Goal: Information Seeking & Learning: Learn about a topic

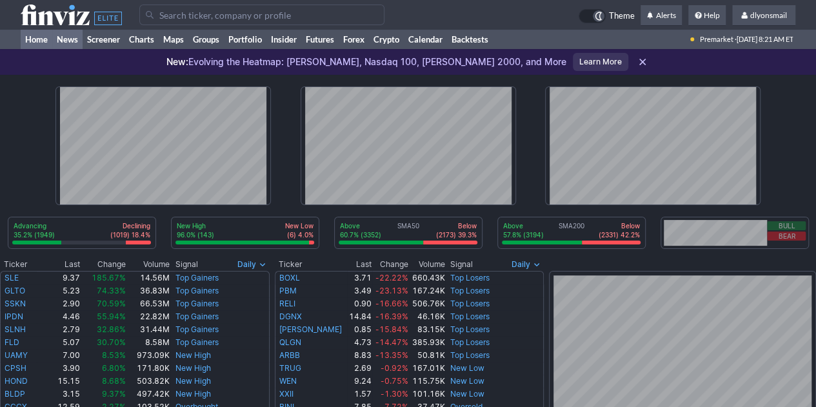
click at [72, 37] on link "News" at bounding box center [67, 39] width 30 height 19
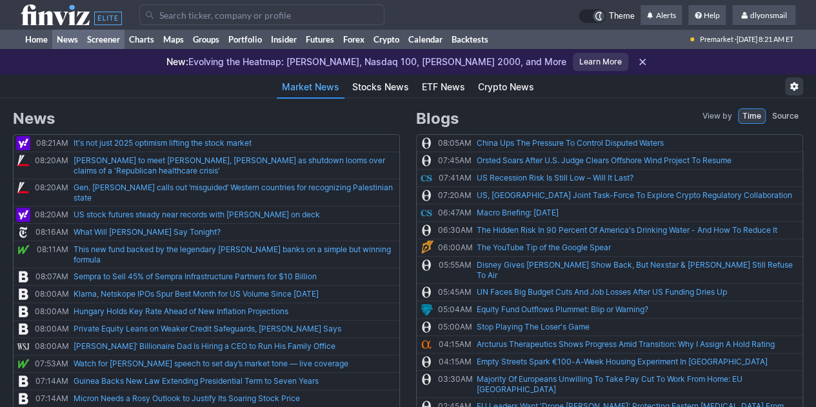
click at [110, 42] on link "Screener" at bounding box center [104, 39] width 42 height 19
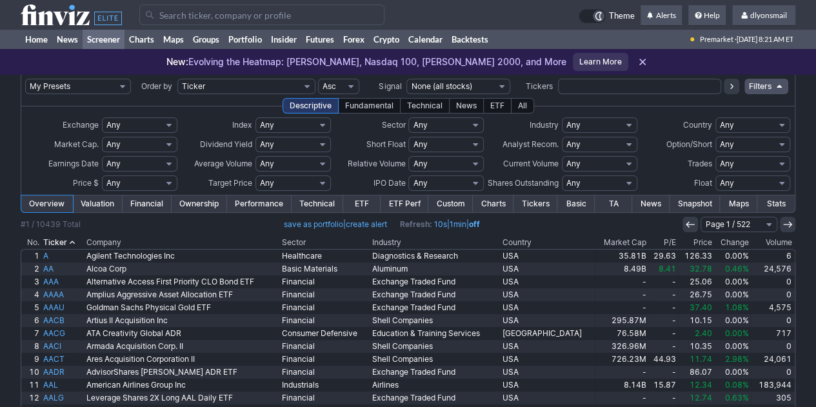
click at [523, 103] on div "All" at bounding box center [522, 105] width 23 height 15
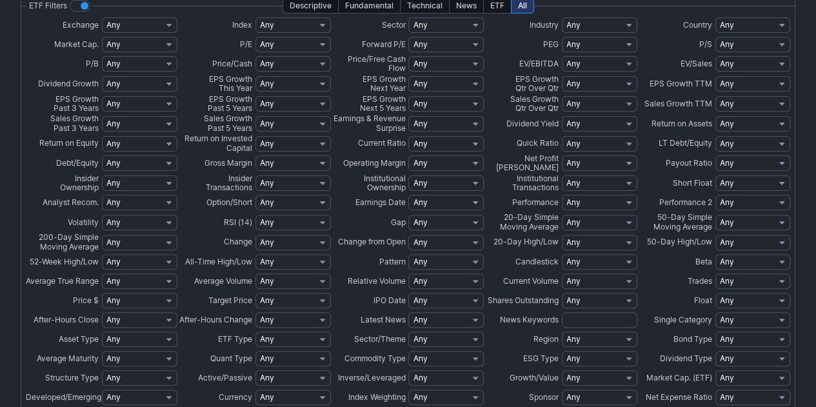
scroll to position [77, 0]
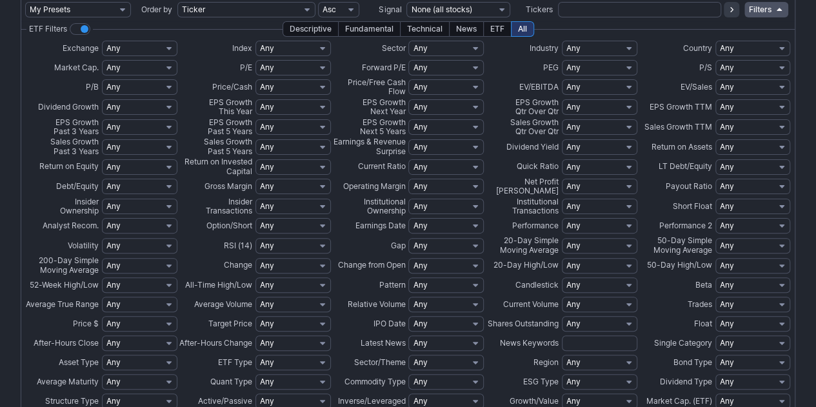
click at [125, 63] on select "Any Mega ($200bln and more) Large ($10bln to $200bln) Mid ($2bln to $10bln) Sma…" at bounding box center [139, 67] width 75 height 15
select select "midover"
click at [102, 60] on select "Any Mega ($200bln and more) Large ($10bln to $200bln) Mid ($2bln to $10bln) Sma…" at bounding box center [139, 67] width 75 height 15
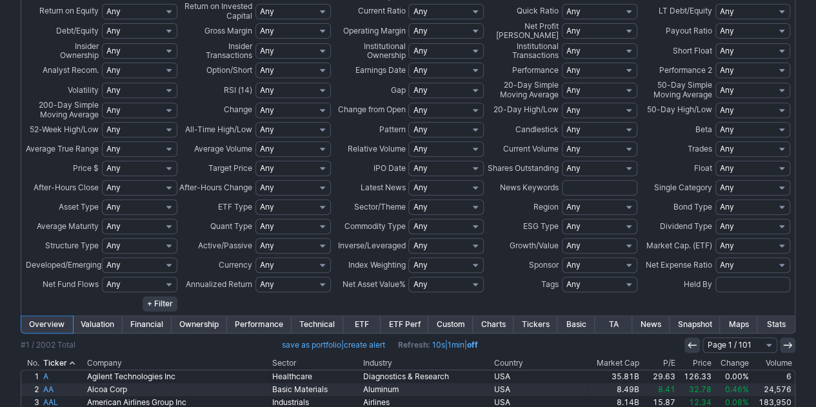
scroll to position [233, 0]
click at [258, 148] on select "Any Under 50K Under 100K Under 500K Under 750K Under 1M Over 50K Over 100K Over…" at bounding box center [292, 148] width 75 height 15
select select "o2000"
click at [255, 141] on select "Any Under 50K Under 100K Under 500K Under 750K Under 1M Over 50K Over 100K Over…" at bounding box center [292, 148] width 75 height 15
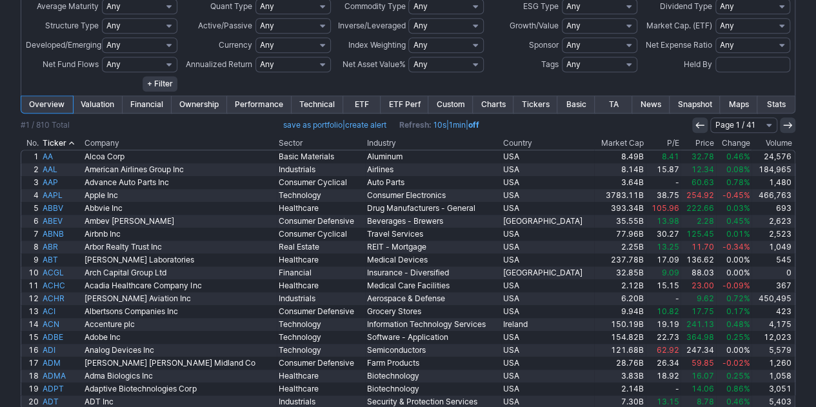
scroll to position [471, 0]
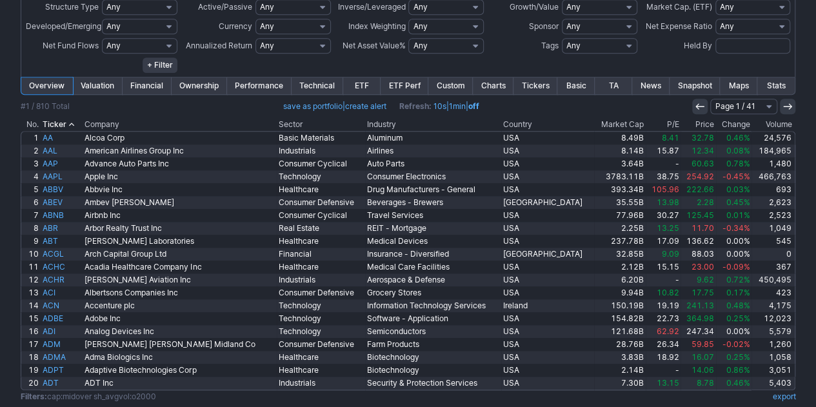
click at [447, 81] on link "Custom" at bounding box center [450, 85] width 45 height 17
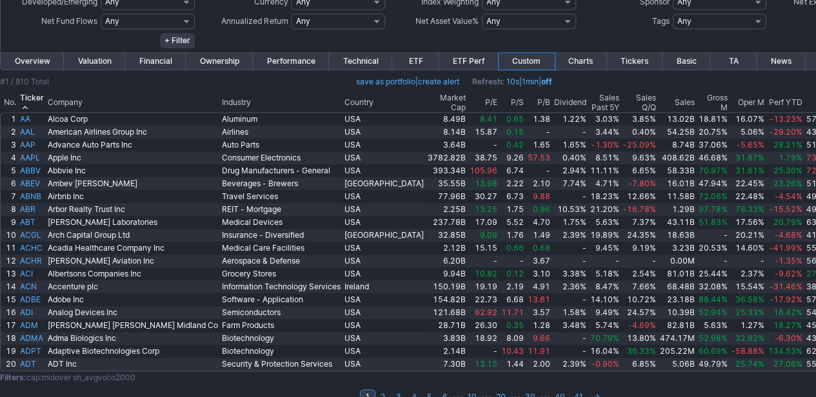
scroll to position [495, 0]
click at [721, 92] on td at bounding box center [481, 91] width 963 height 4
click at [804, 96] on th "RSI" at bounding box center [817, 102] width 26 height 19
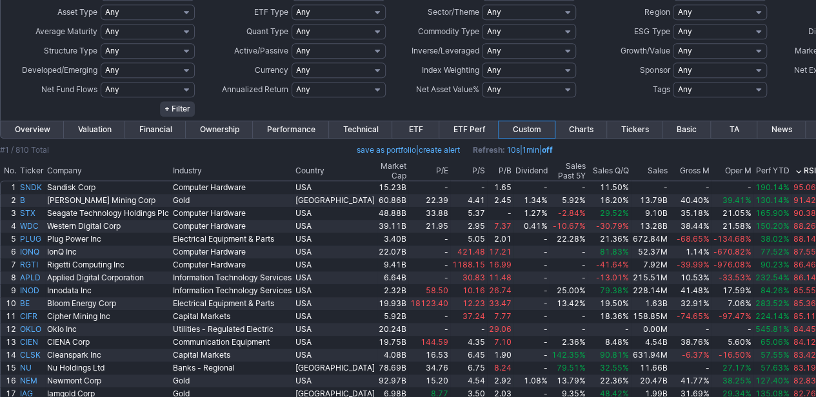
scroll to position [516, 0]
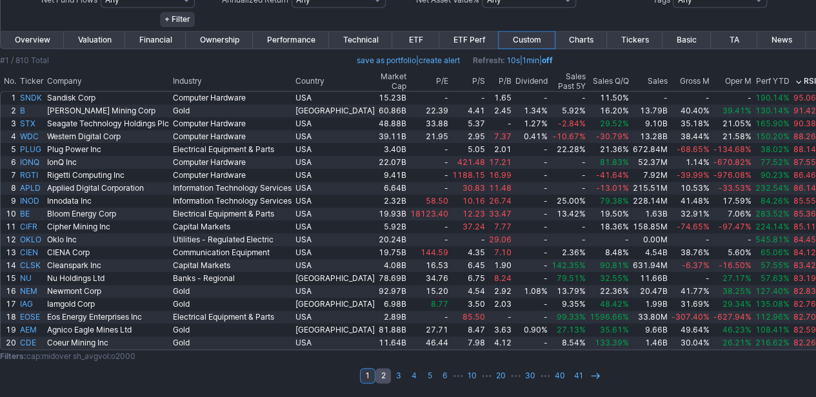
click at [375, 374] on link "2" at bounding box center [382, 375] width 15 height 15
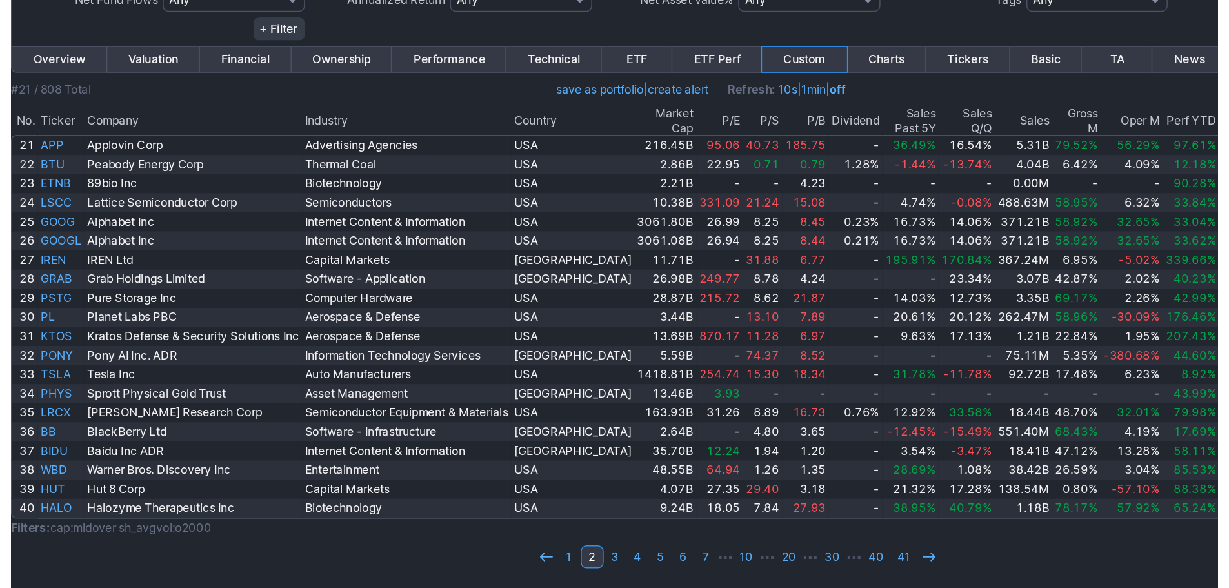
scroll to position [326, 0]
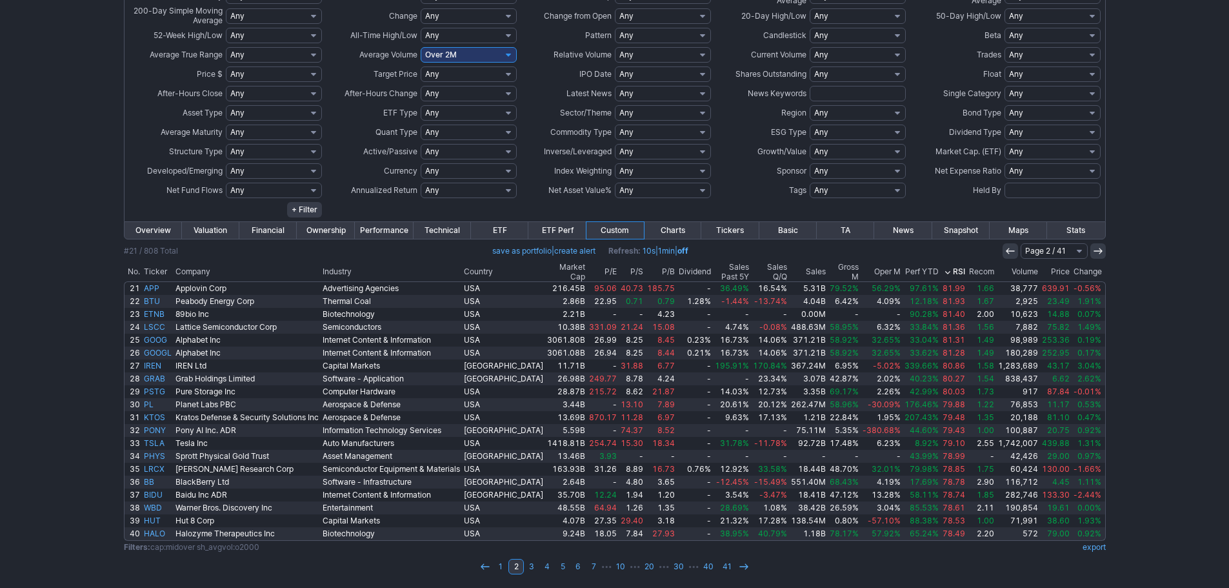
click at [619, 275] on th "P/S" at bounding box center [632, 272] width 26 height 19
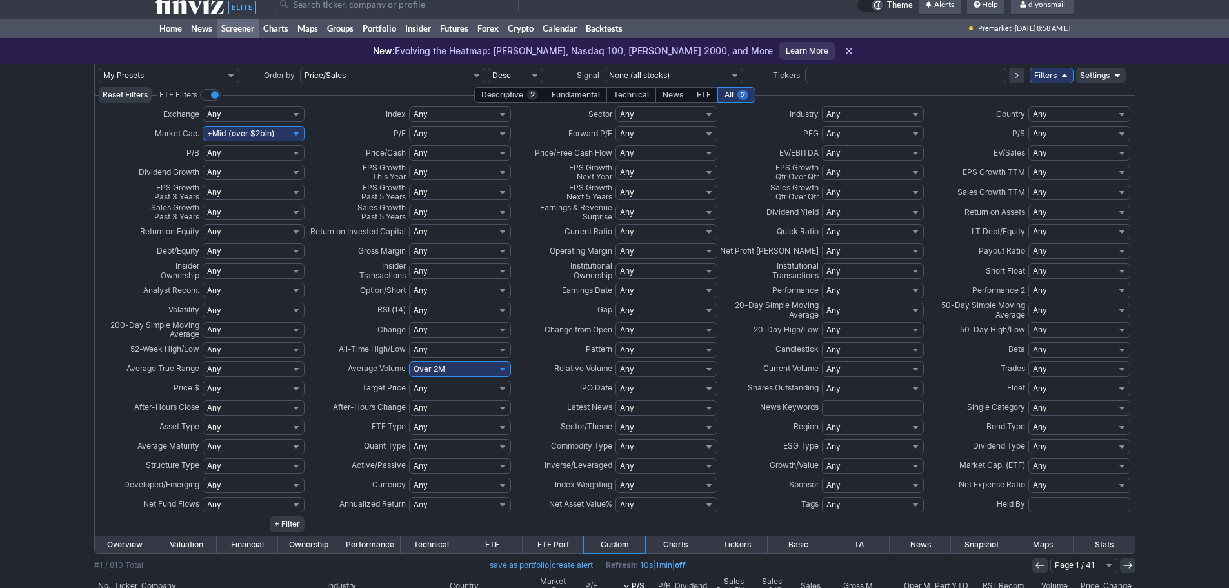
scroll to position [3, 0]
